Goal: Navigation & Orientation: Find specific page/section

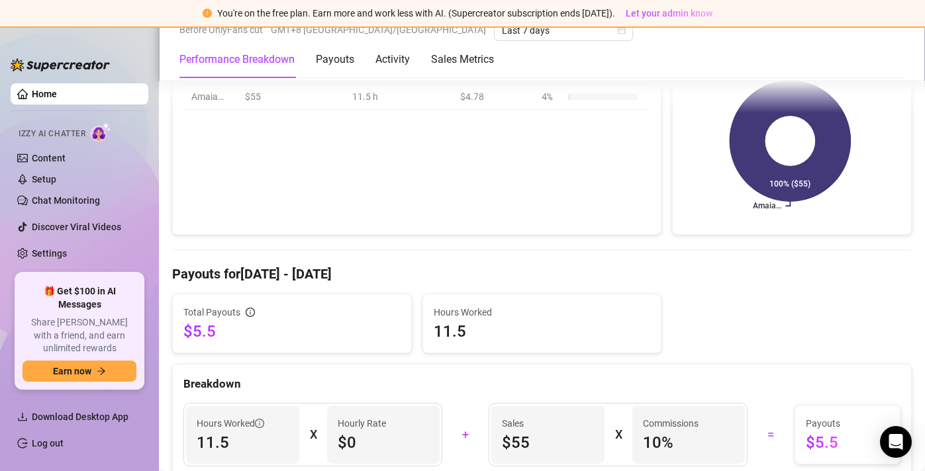
scroll to position [182, 0]
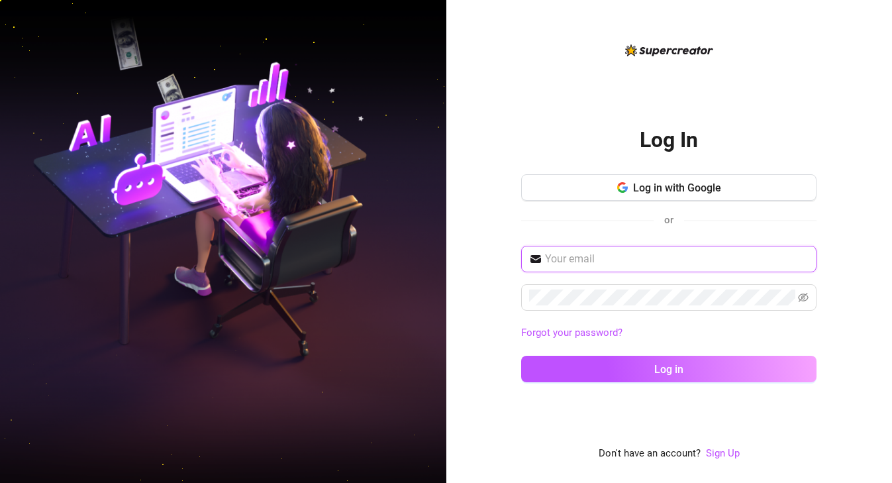
click at [623, 256] on input "text" at bounding box center [677, 259] width 264 height 16
click at [558, 262] on input "text" at bounding box center [677, 259] width 264 height 16
type input "applev827@gmail.com"
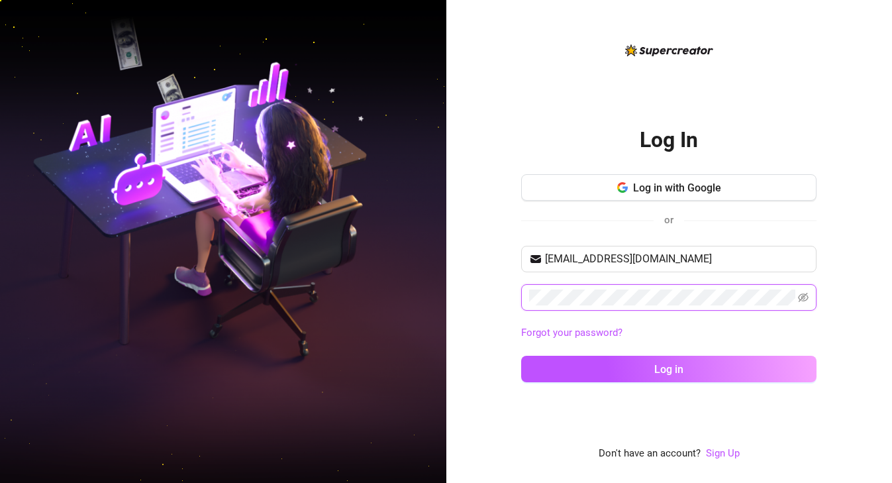
click at [521, 356] on button "Log in" at bounding box center [668, 369] width 295 height 26
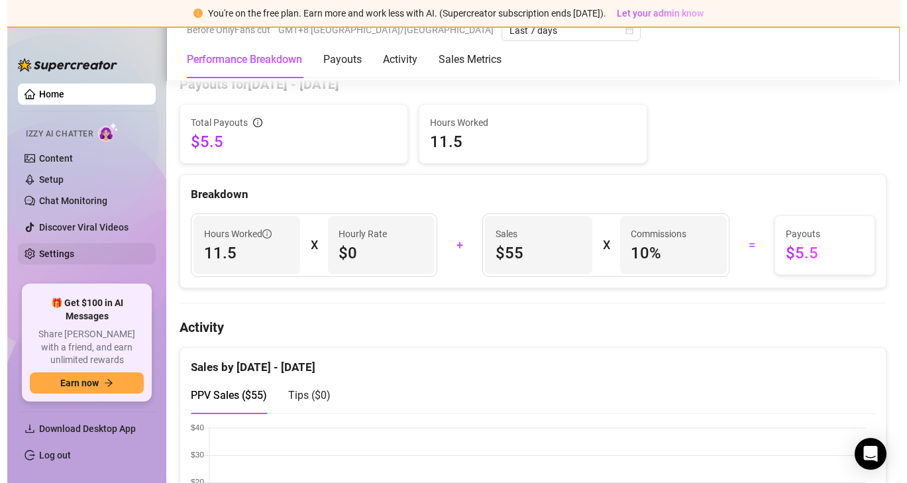
scroll to position [423, 0]
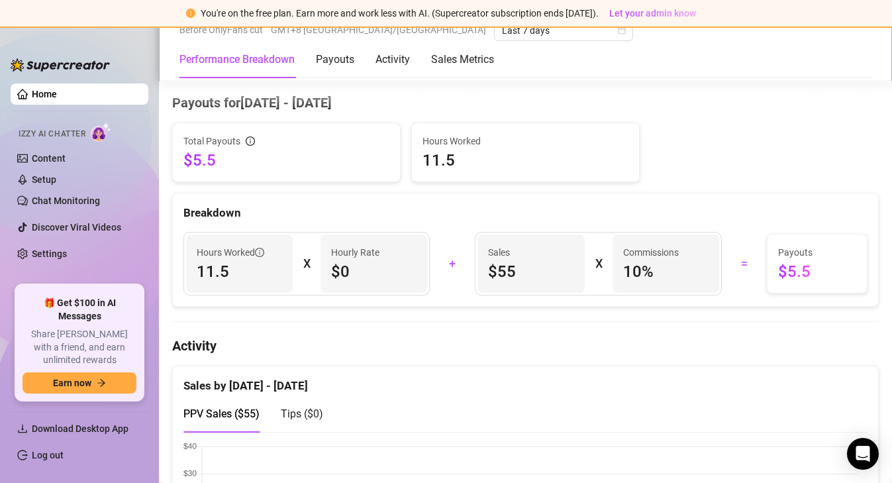
click at [33, 93] on link "Home" at bounding box center [44, 94] width 25 height 11
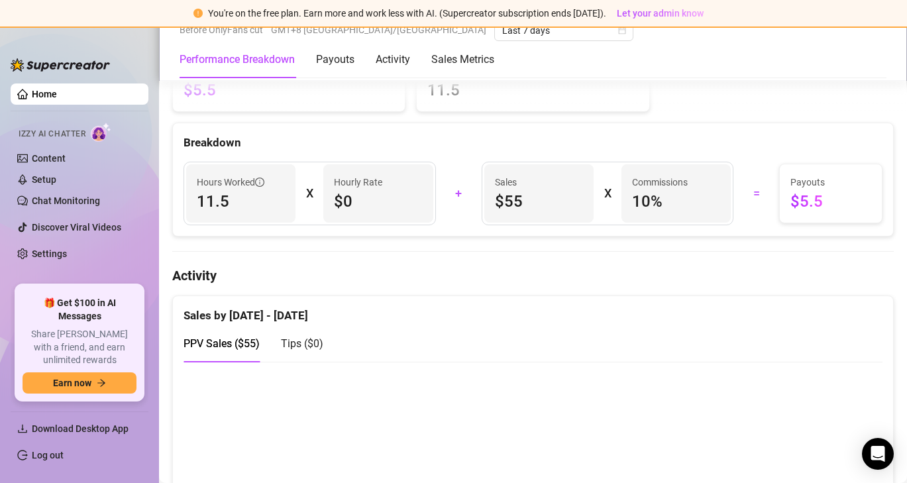
scroll to position [493, 0]
click at [72, 134] on span "Izzy AI Chatter" at bounding box center [52, 134] width 67 height 13
click at [55, 93] on link "Home" at bounding box center [44, 94] width 25 height 11
click at [81, 426] on span "Download Desktop App" at bounding box center [80, 428] width 97 height 11
click at [50, 248] on link "Settings" at bounding box center [49, 253] width 35 height 11
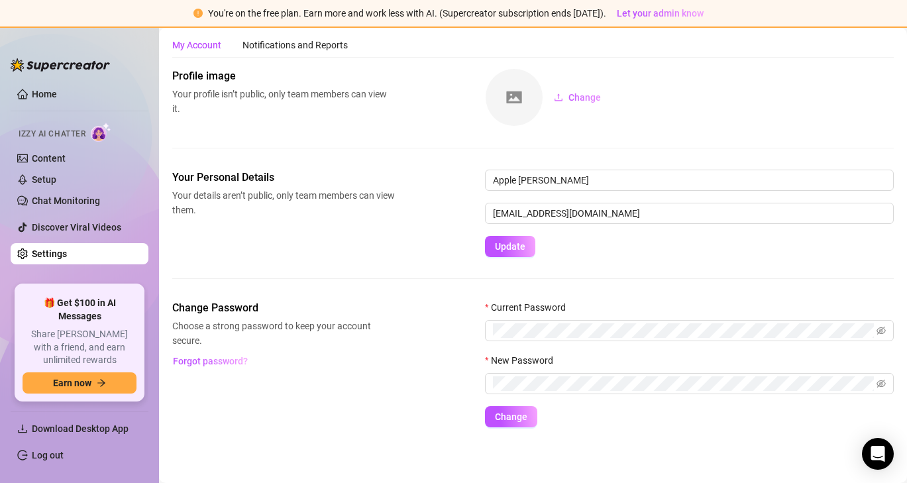
scroll to position [36, 0]
click at [44, 99] on link "Home" at bounding box center [44, 94] width 25 height 11
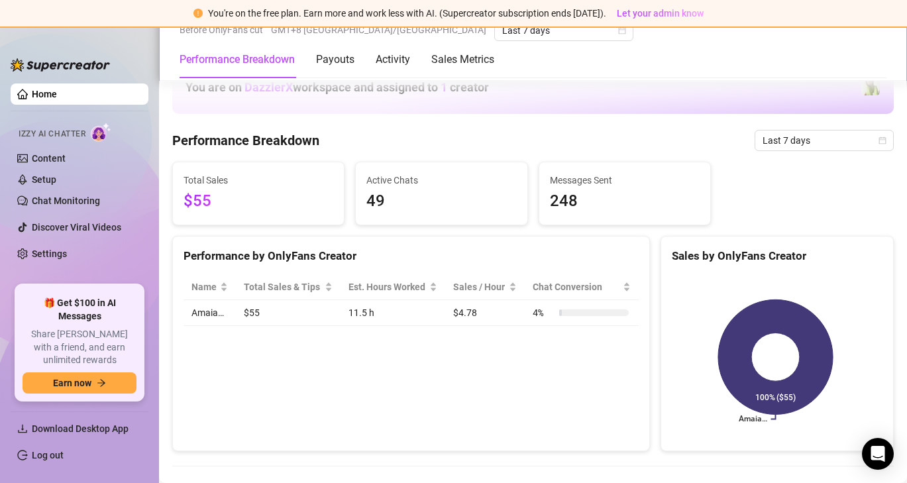
scroll to position [493, 0]
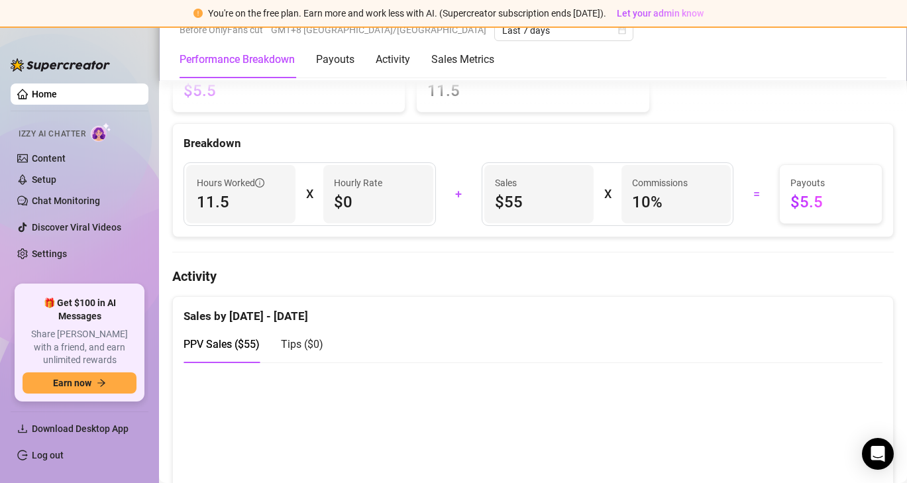
click at [44, 93] on link "Home" at bounding box center [44, 94] width 25 height 11
click at [66, 200] on link "Chat Monitoring" at bounding box center [66, 200] width 68 height 11
